Goal: Task Accomplishment & Management: Use online tool/utility

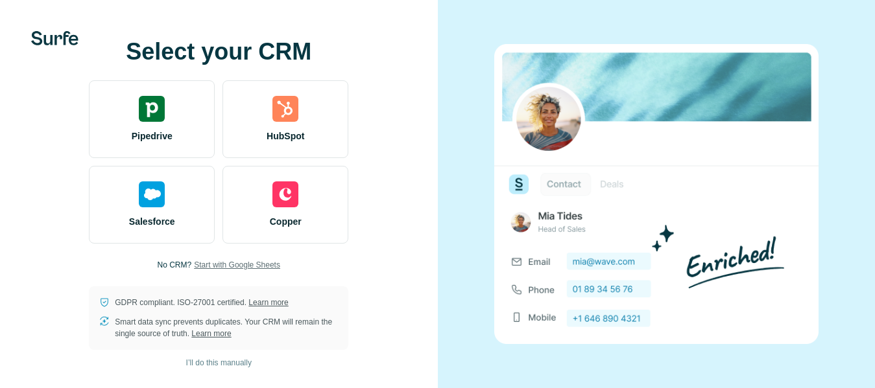
click at [232, 265] on span "Start with Google Sheets" at bounding box center [237, 265] width 86 height 12
